Goal: Task Accomplishment & Management: Manage account settings

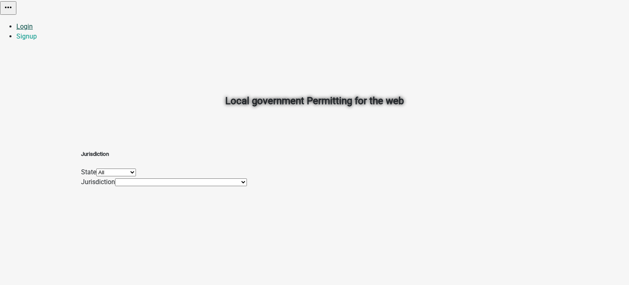
click at [33, 23] on link "Login" at bounding box center [24, 27] width 16 height 8
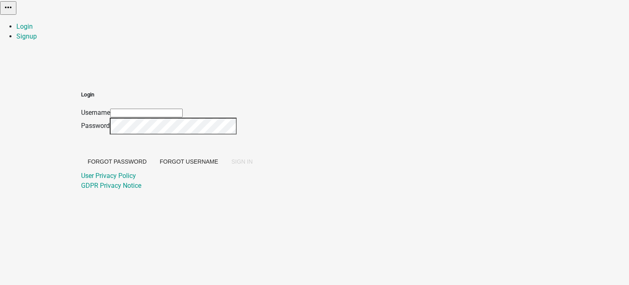
type input "[EMAIL_ADDRESS][DOMAIN_NAME]"
click at [253, 165] on span "SIGN IN" at bounding box center [241, 161] width 21 height 7
click at [416, 146] on div "Login Username [EMAIL_ADDRESS][DOMAIN_NAME] Password Forgot Password Forgot Use…" at bounding box center [314, 131] width 467 height 120
click at [81, 108] on div at bounding box center [81, 108] width 0 height 0
click at [253, 165] on span "SIGN IN" at bounding box center [241, 161] width 21 height 7
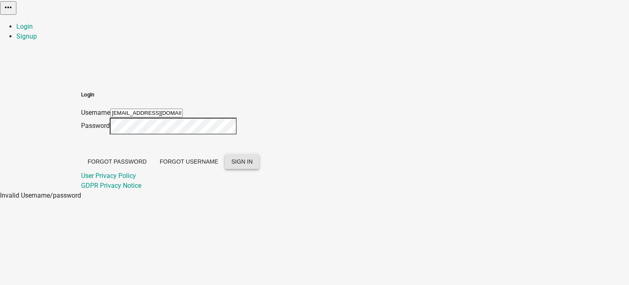
click at [81, 108] on div at bounding box center [81, 108] width 0 height 0
click at [186, 109] on div "Login Username [EMAIL_ADDRESS][DOMAIN_NAME] Password Forgot Password Forgot Use…" at bounding box center [314, 131] width 467 height 120
drag, startPoint x: 334, startPoint y: 90, endPoint x: 241, endPoint y: 85, distance: 93.5
click at [241, 85] on div "Login Username [EMAIL_ADDRESS][DOMAIN_NAME] Password Forgot Password Forgot Use…" at bounding box center [170, 131] width 178 height 120
